Goal: Transaction & Acquisition: Purchase product/service

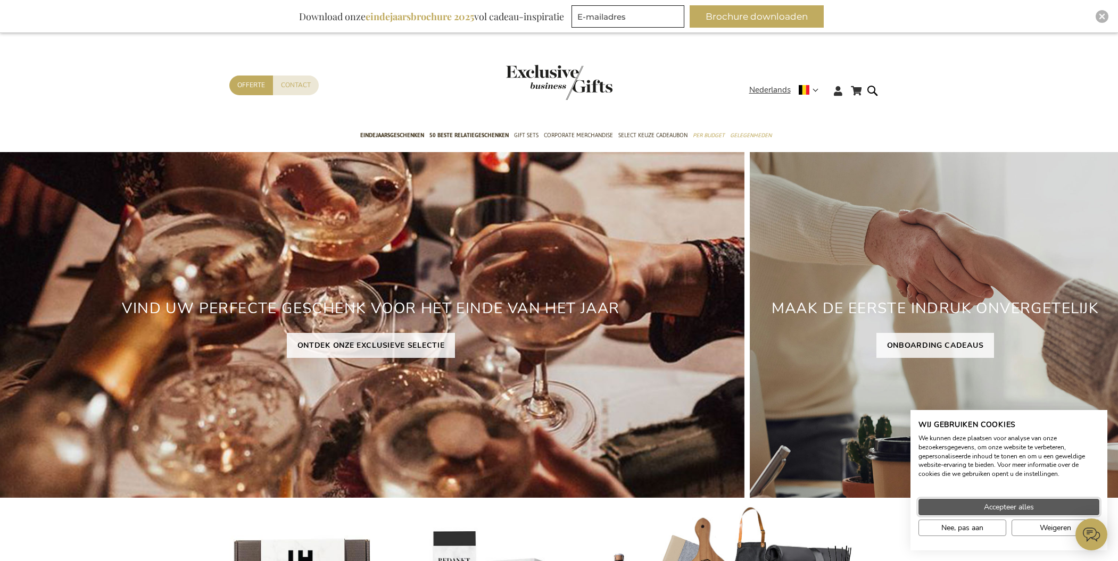
click at [1019, 507] on span "Accepteer alles" at bounding box center [1009, 507] width 50 height 11
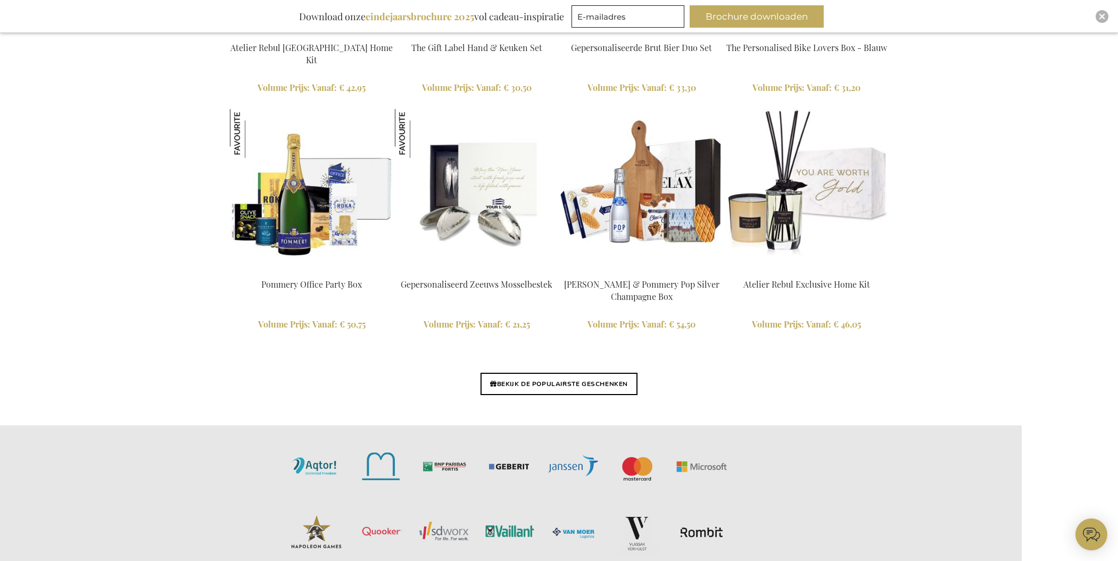
scroll to position [2418, 0]
click at [544, 385] on link "BEKIJK DE POPULAIRSTE GESCHENKEN" at bounding box center [559, 384] width 157 height 22
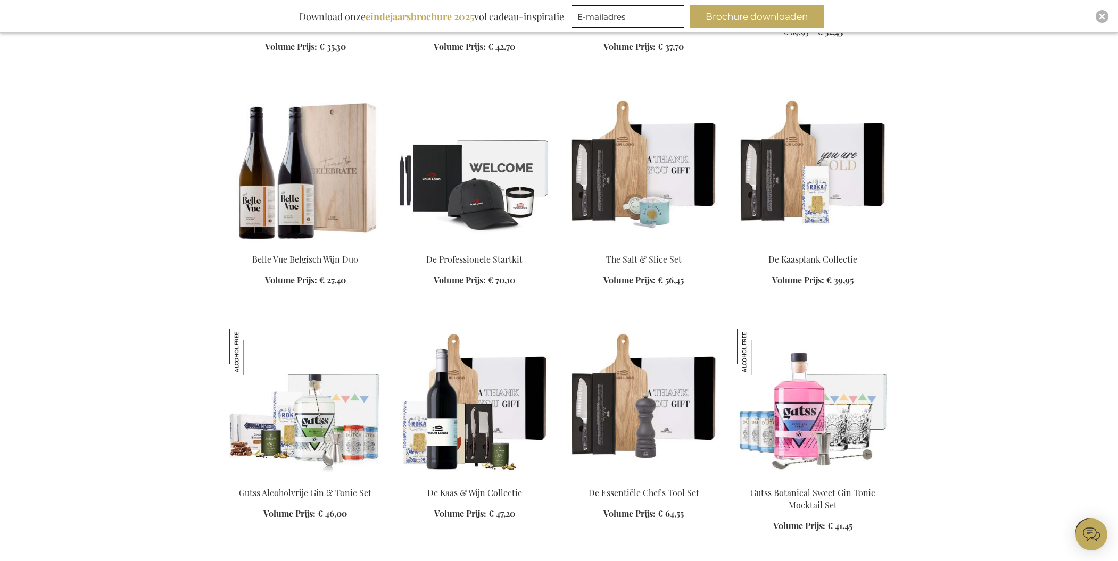
scroll to position [2077, 0]
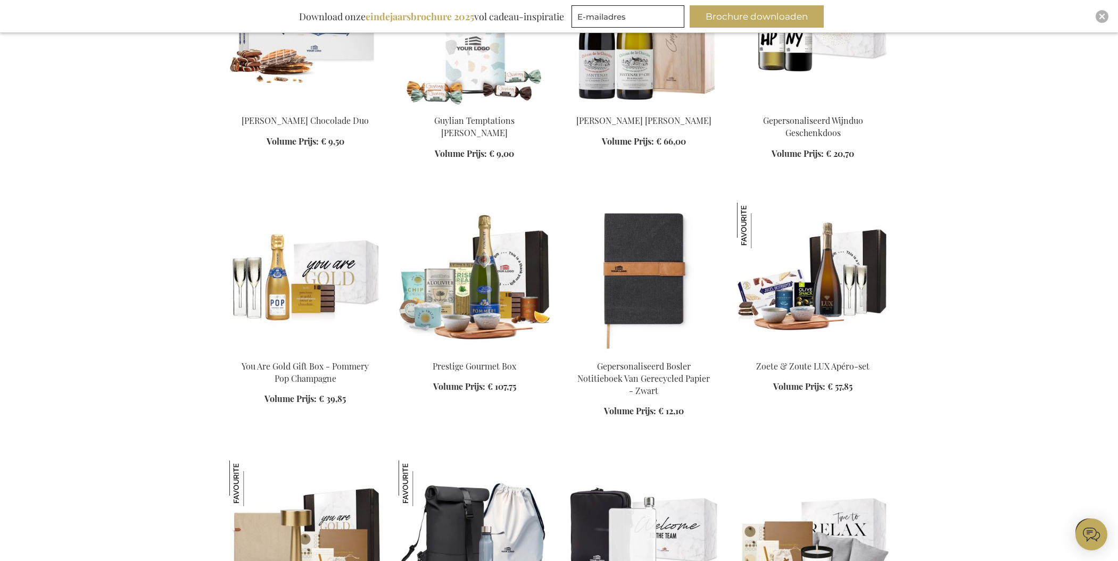
scroll to position [3924, 0]
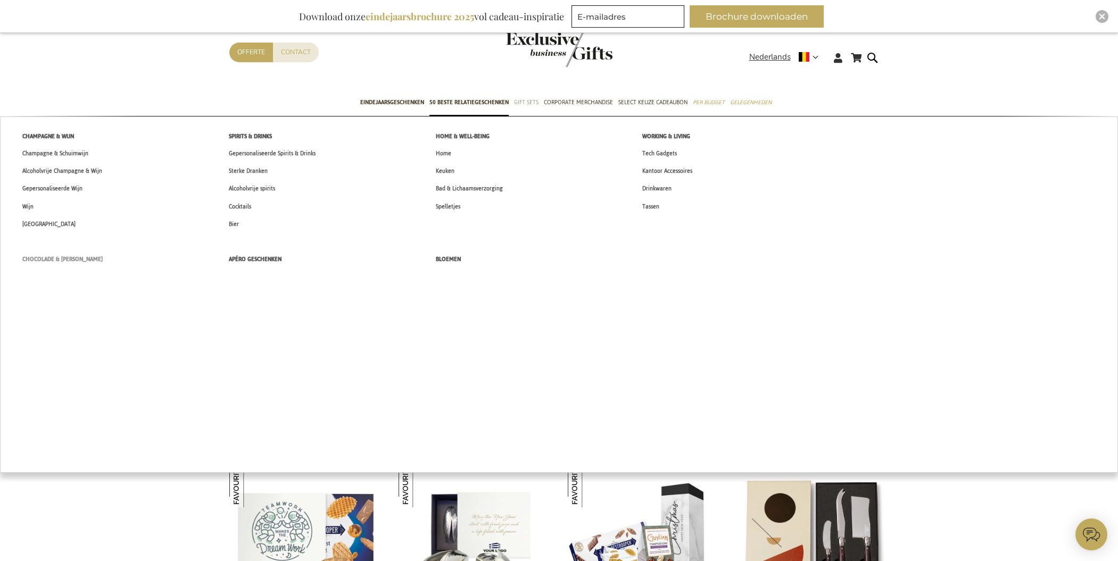
click at [56, 257] on span "Chocolade & [PERSON_NAME]" at bounding box center [62, 259] width 80 height 11
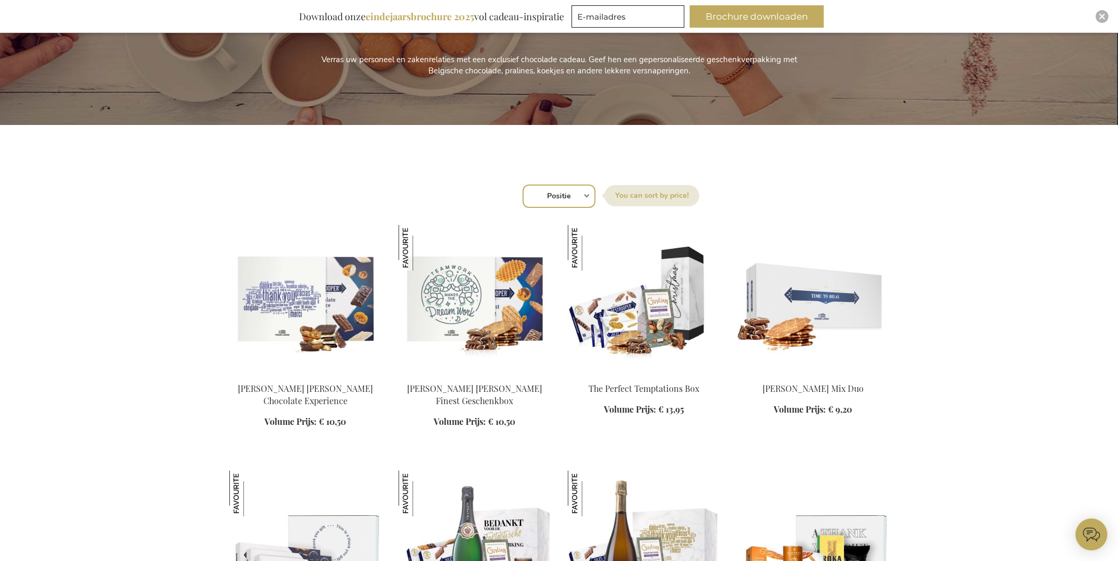
scroll to position [253, 0]
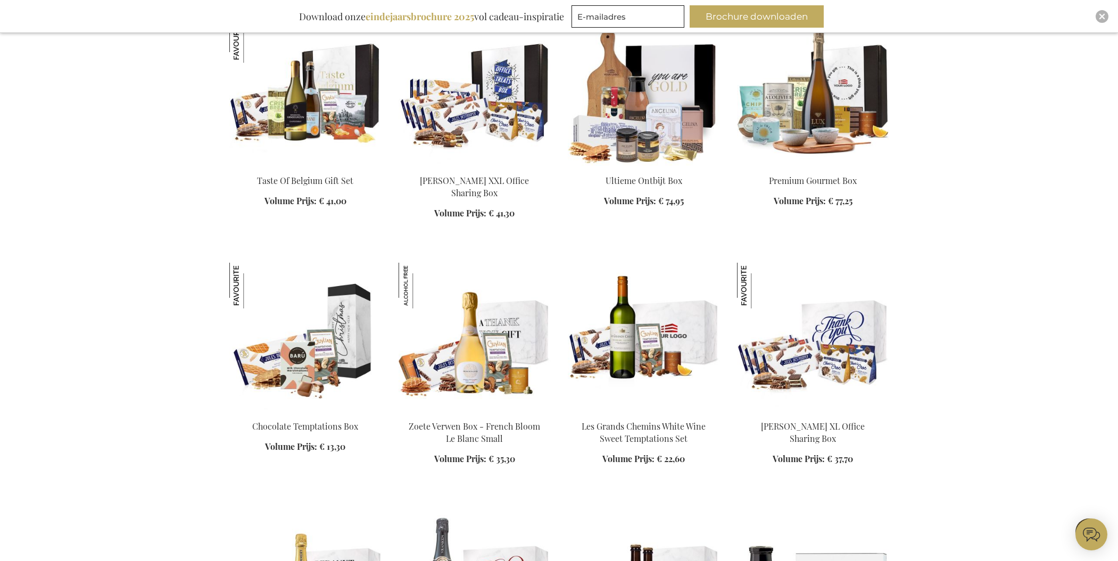
scroll to position [1257, 0]
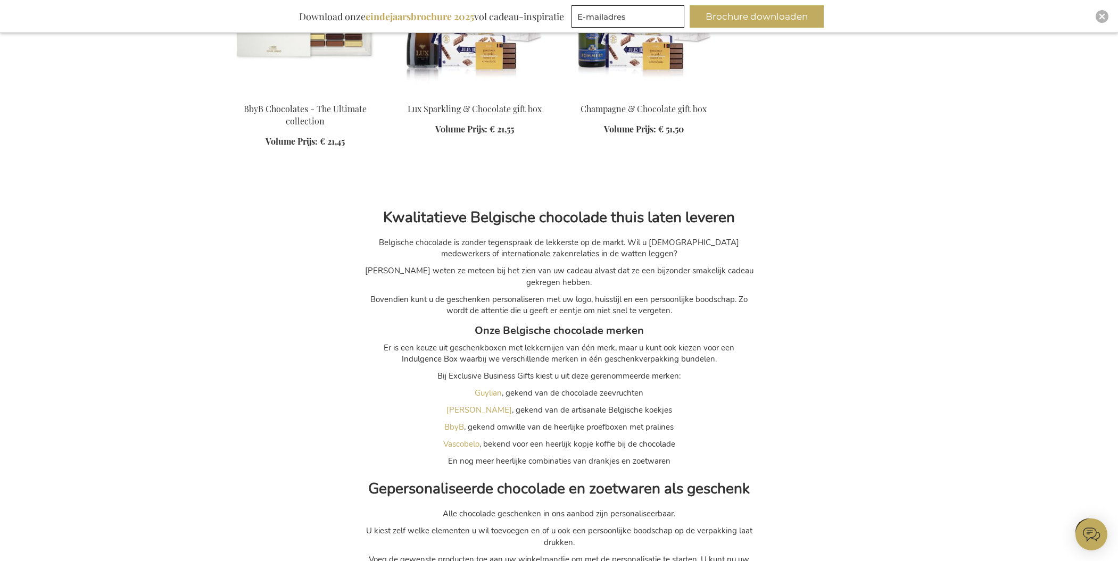
scroll to position [5924, 0]
click at [457, 432] on span "BbyB" at bounding box center [454, 426] width 20 height 11
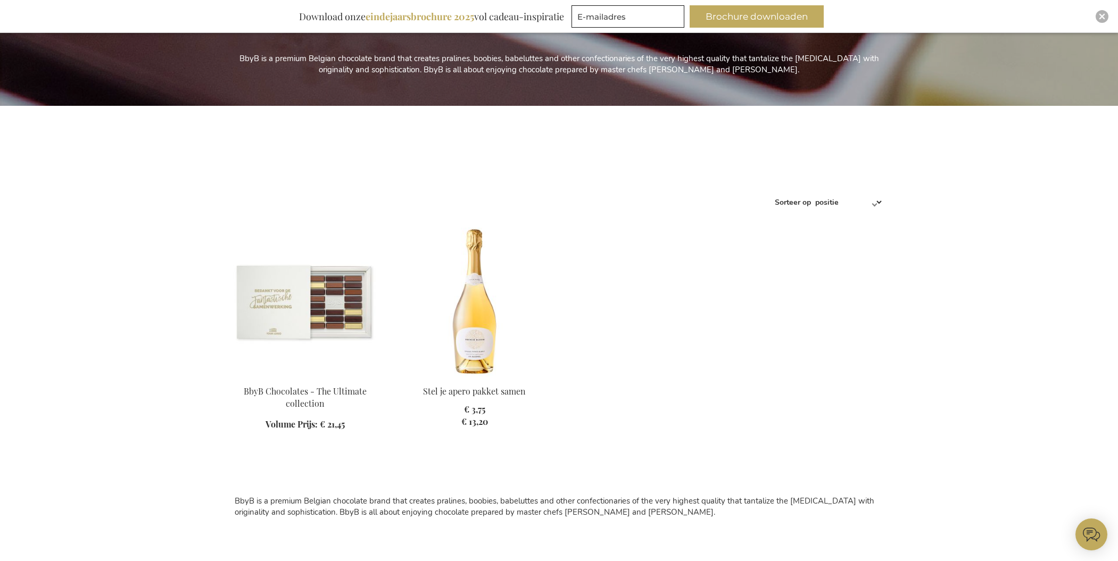
scroll to position [258, 0]
